Goal: Submit feedback/report problem

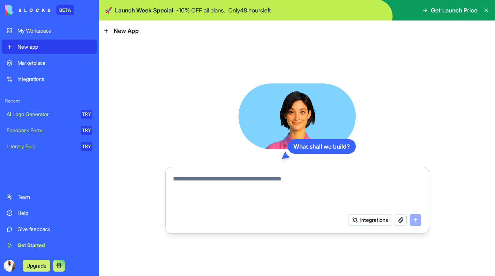
click at [223, 183] on textarea at bounding box center [297, 192] width 249 height 35
type textarea "*"
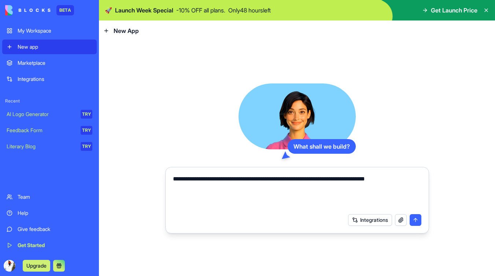
type textarea "**********"
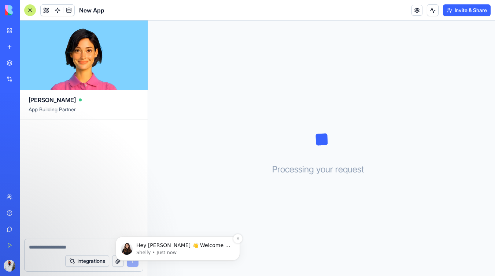
click at [197, 252] on p "Shelly • Just now" at bounding box center [183, 253] width 95 height 7
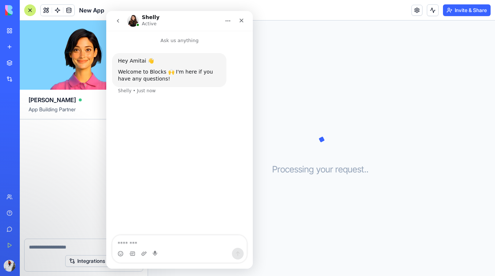
click at [132, 19] on img "Intercom messenger" at bounding box center [133, 21] width 12 height 12
click at [147, 17] on h1 "Shelly" at bounding box center [151, 18] width 18 height 6
click at [133, 20] on img "Intercom messenger" at bounding box center [133, 21] width 12 height 12
click at [118, 23] on icon "go back" at bounding box center [118, 21] width 6 height 6
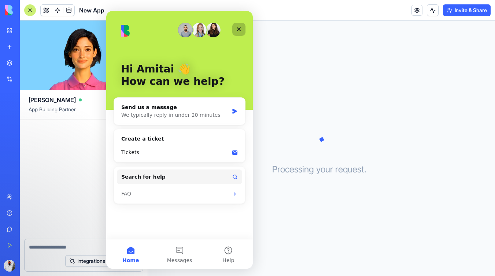
click at [238, 30] on icon "Close" at bounding box center [239, 30] width 4 height 4
